Goal: Task Accomplishment & Management: Manage account settings

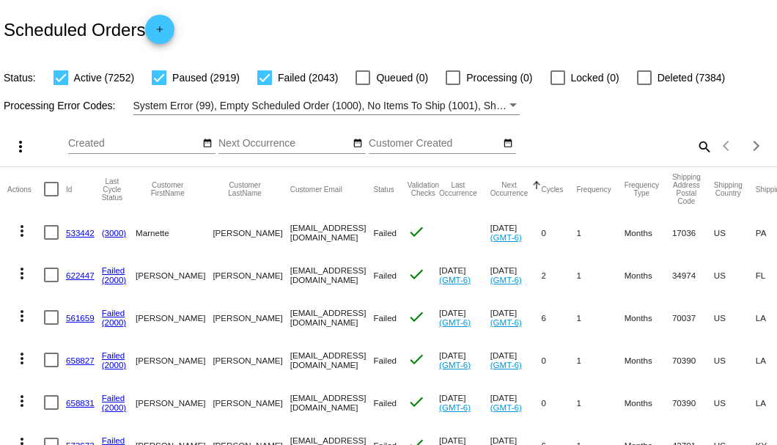
click at [449, 38] on div "Scheduled Orders add" at bounding box center [388, 29] width 777 height 59
click at [698, 158] on mat-icon "search" at bounding box center [704, 146] width 18 height 23
click at [686, 150] on input "Search" at bounding box center [616, 144] width 194 height 12
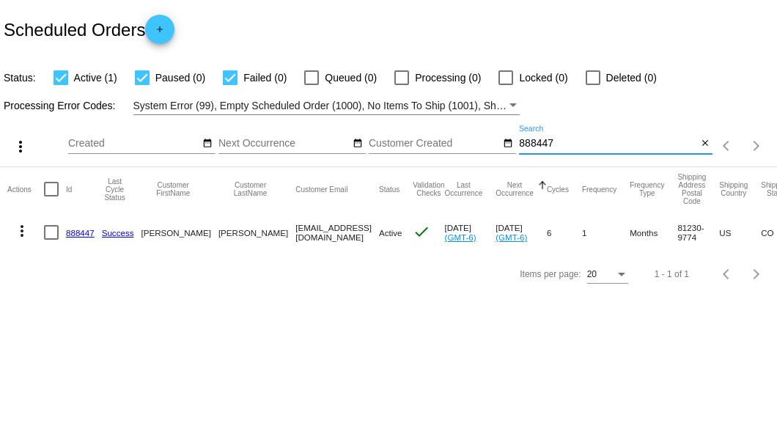
type input "888447"
click at [85, 235] on link "888447" at bounding box center [80, 233] width 29 height 10
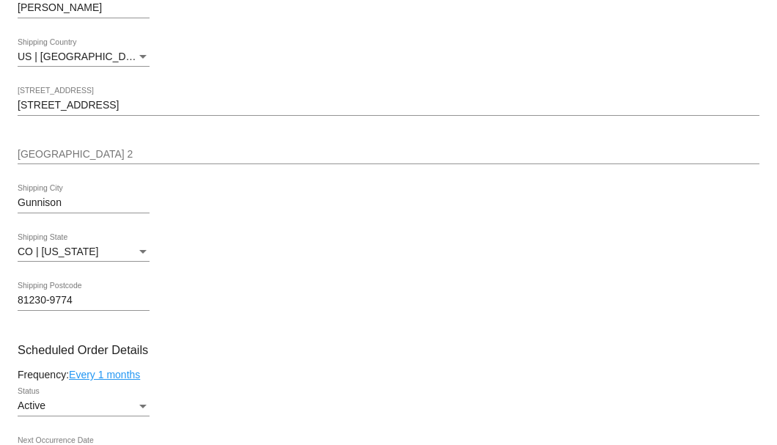
scroll to position [733, 0]
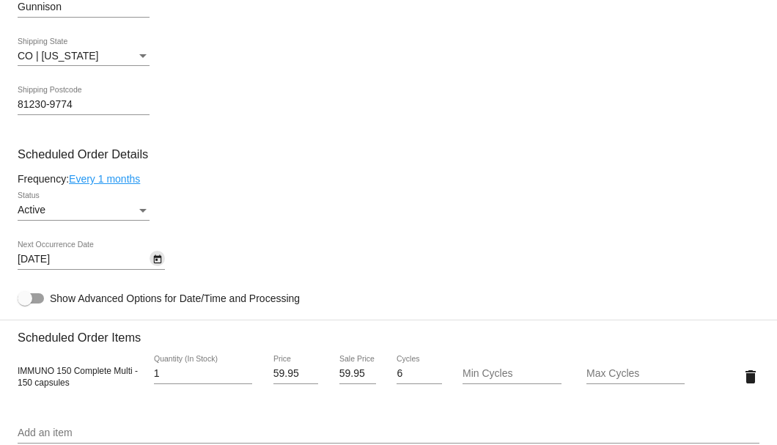
click at [153, 261] on icon "Open calendar" at bounding box center [158, 260] width 10 height 18
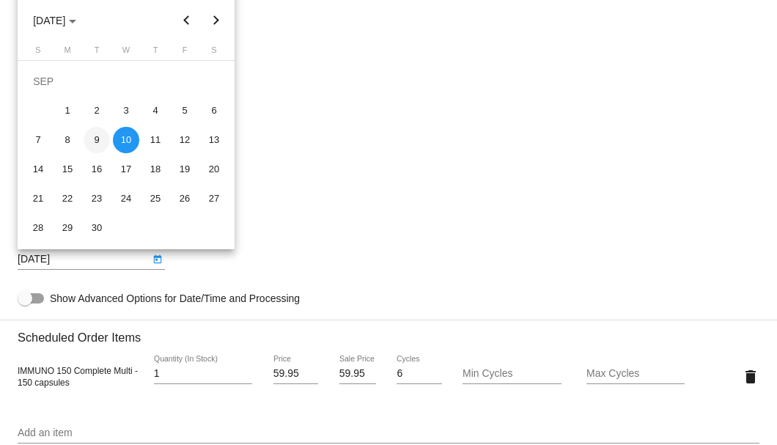
click at [97, 138] on div "9" at bounding box center [97, 140] width 26 height 26
type input "9/9/2025"
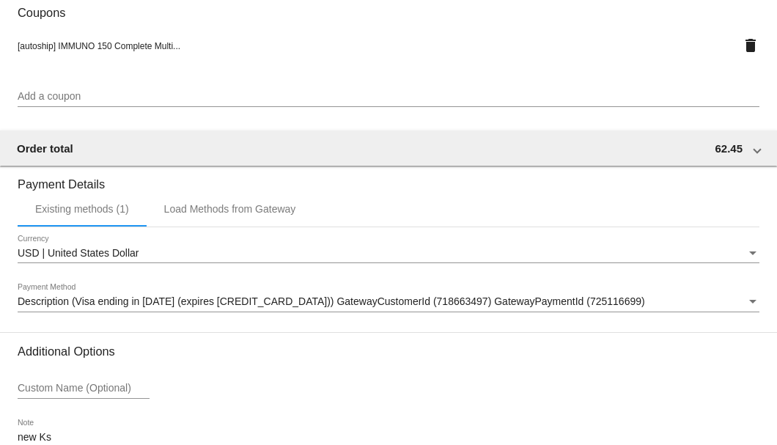
scroll to position [1415, 0]
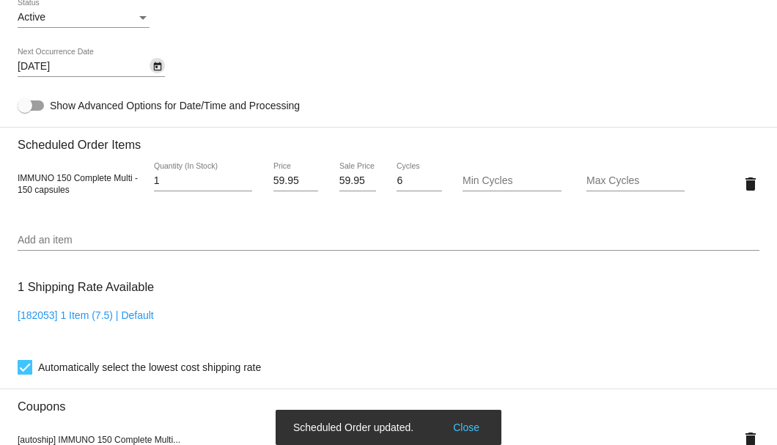
scroll to position [780, 0]
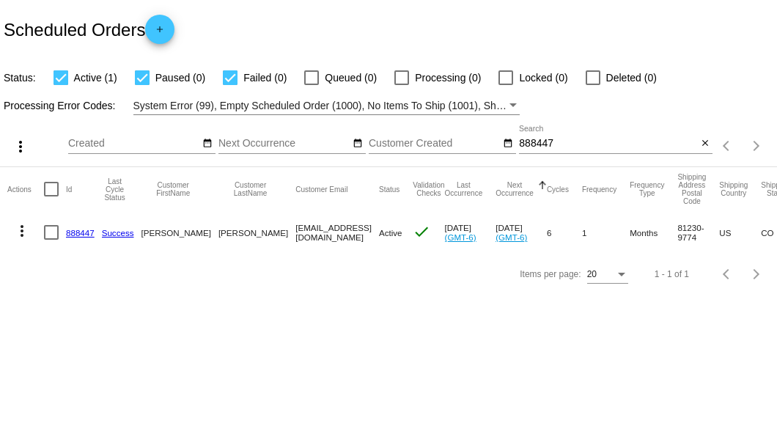
click at [530, 148] on input "888447" at bounding box center [608, 144] width 178 height 12
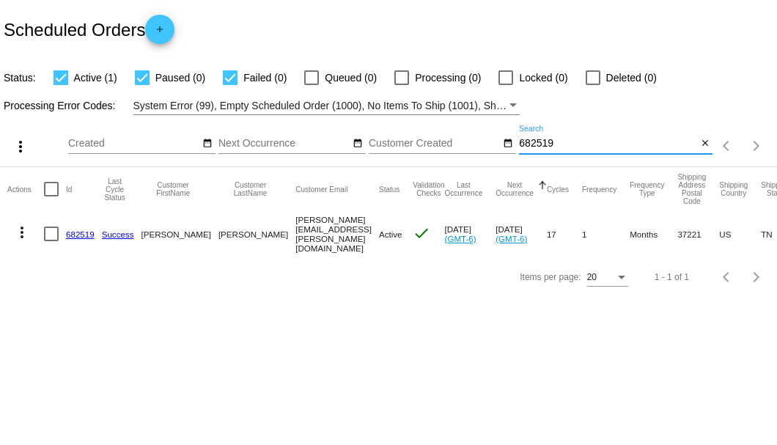
type input "682519"
click at [78, 233] on link "682519" at bounding box center [80, 235] width 29 height 10
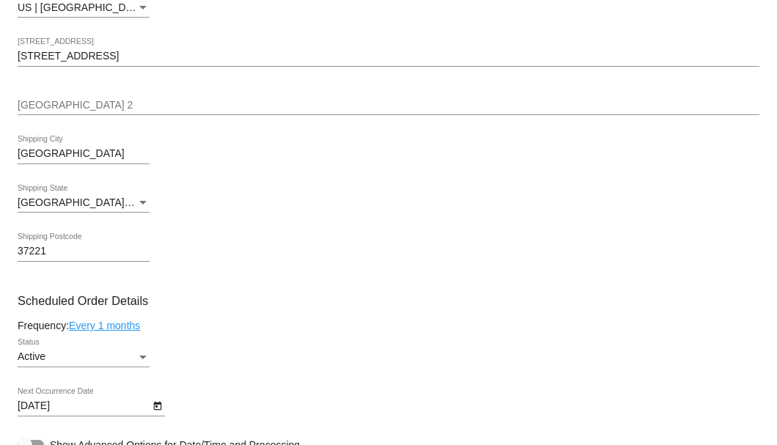
scroll to position [782, 0]
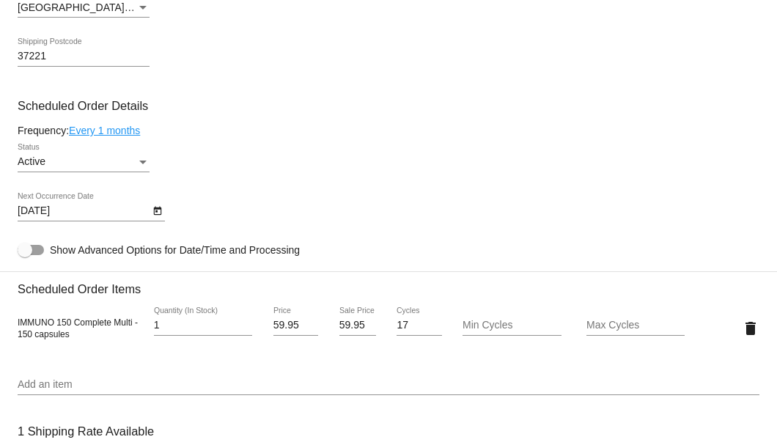
click at [158, 216] on icon "Open calendar" at bounding box center [157, 211] width 8 height 9
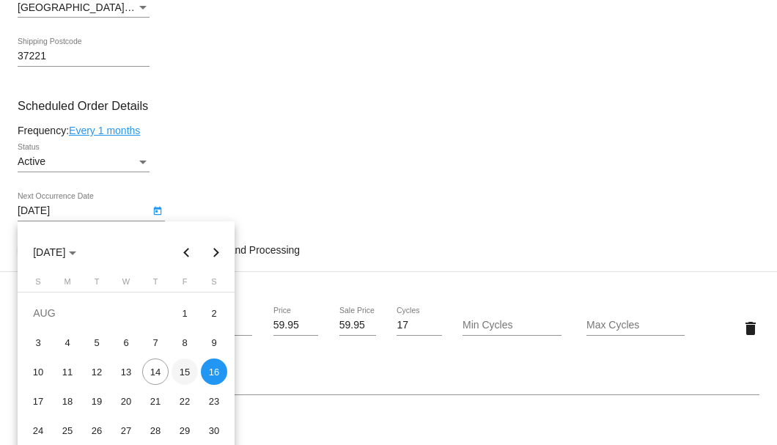
click at [180, 373] on div "15" at bounding box center [185, 372] width 26 height 26
type input "8/15/2025"
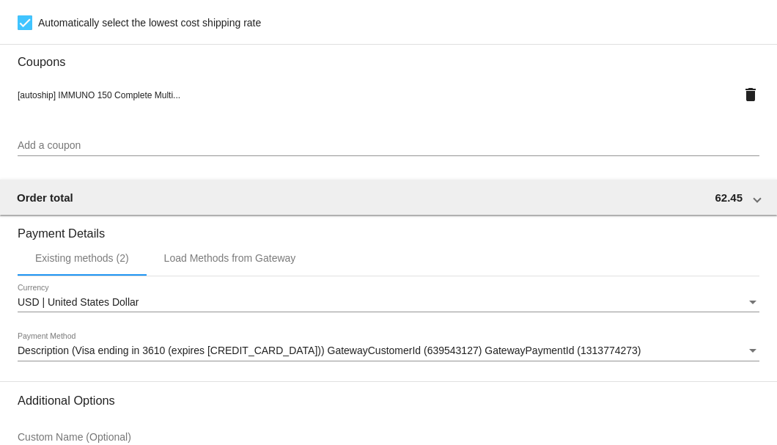
scroll to position [1415, 0]
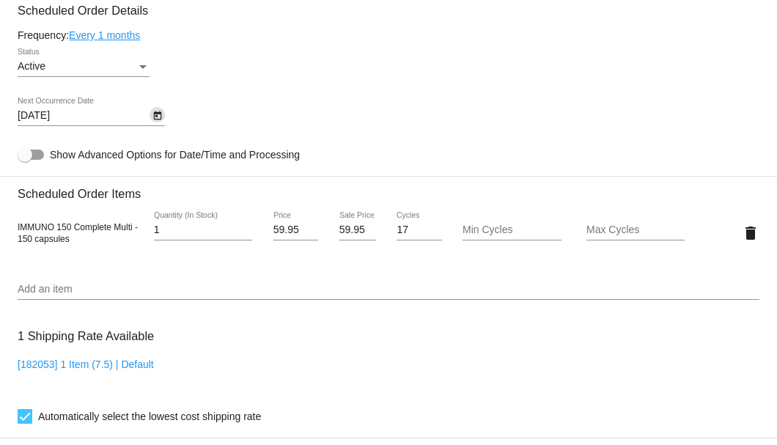
scroll to position [829, 0]
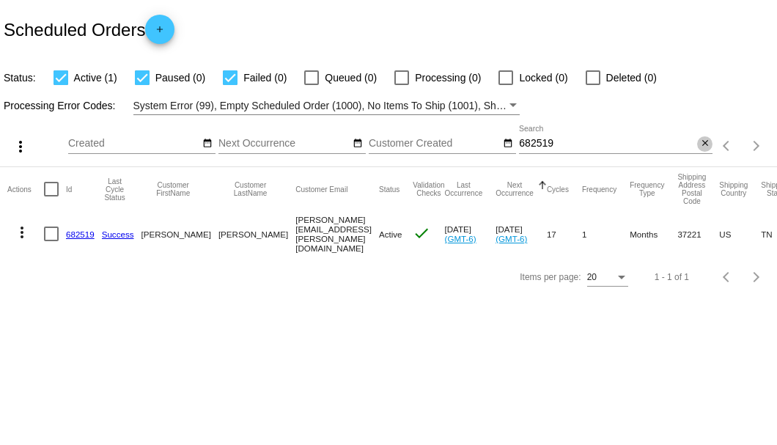
click at [704, 142] on mat-icon "close" at bounding box center [705, 144] width 10 height 12
